Goal: Task Accomplishment & Management: Manage account settings

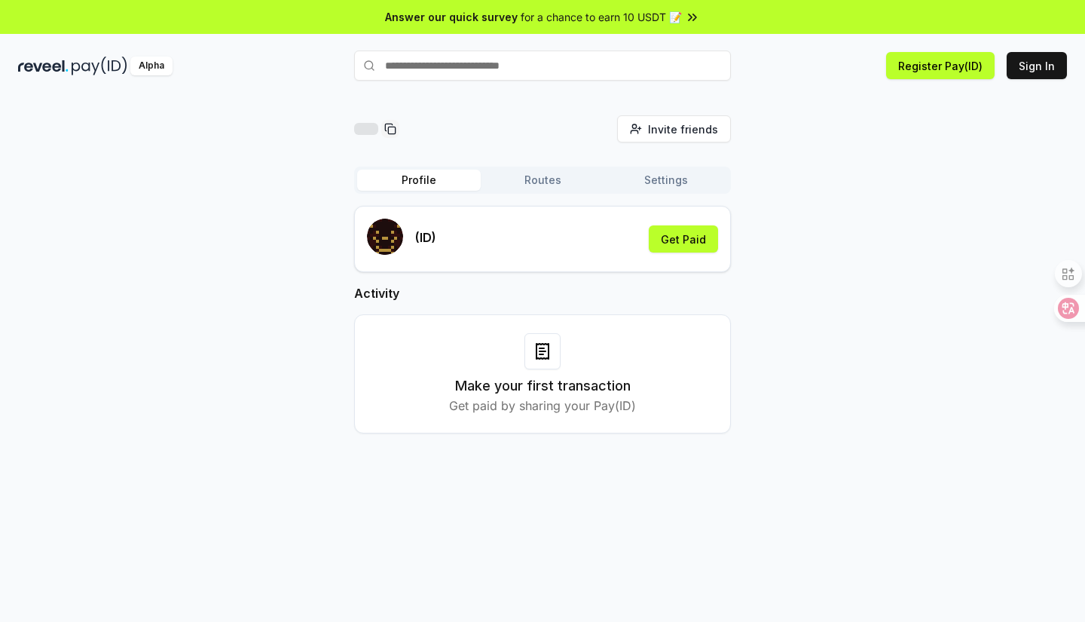
click at [561, 372] on div "Make your first transaction Get paid by sharing your Pay(ID)" at bounding box center [542, 373] width 339 height 81
click at [537, 182] on button "Routes" at bounding box center [543, 180] width 124 height 21
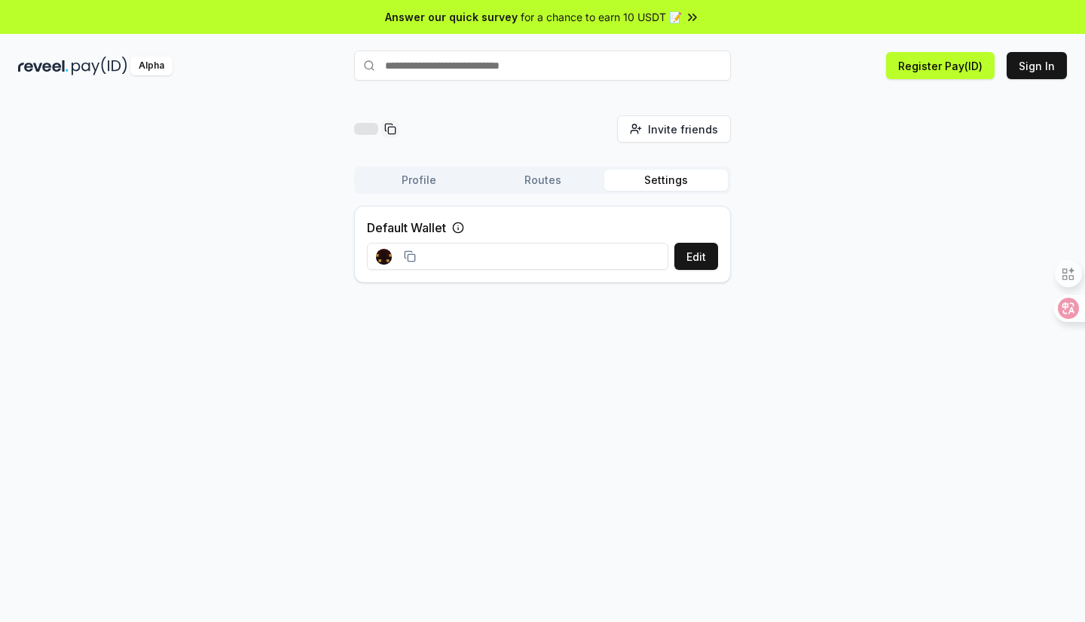
click at [666, 173] on button "Settings" at bounding box center [666, 180] width 124 height 21
